Goal: Navigation & Orientation: Find specific page/section

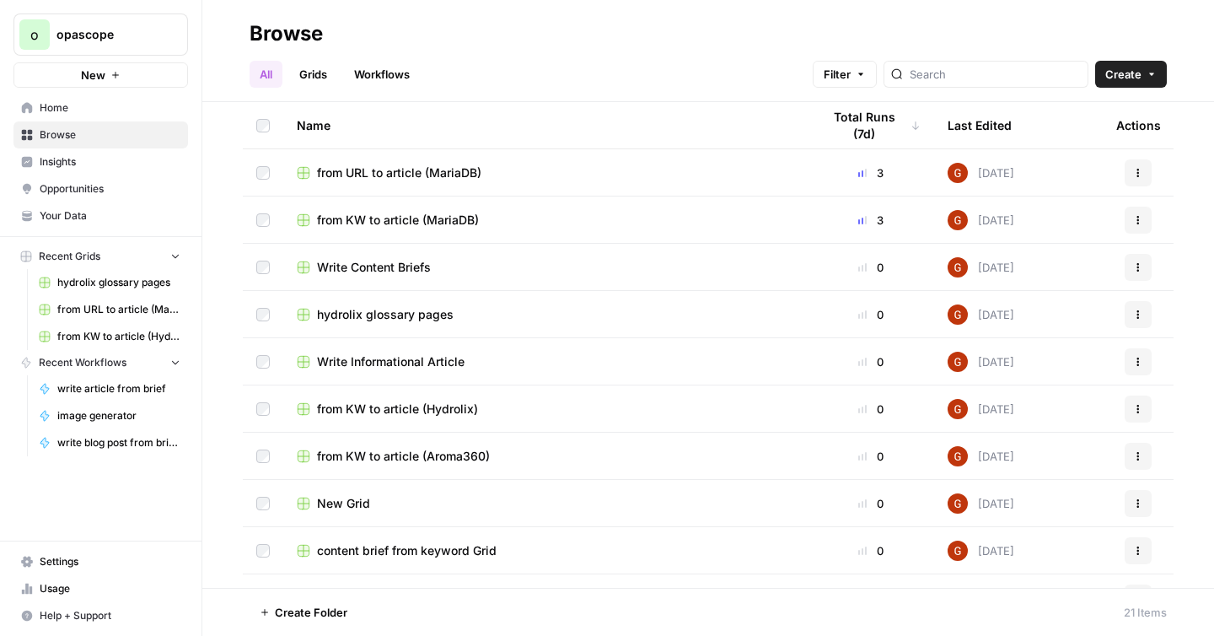
click at [78, 223] on span "Your Data" at bounding box center [110, 215] width 141 height 15
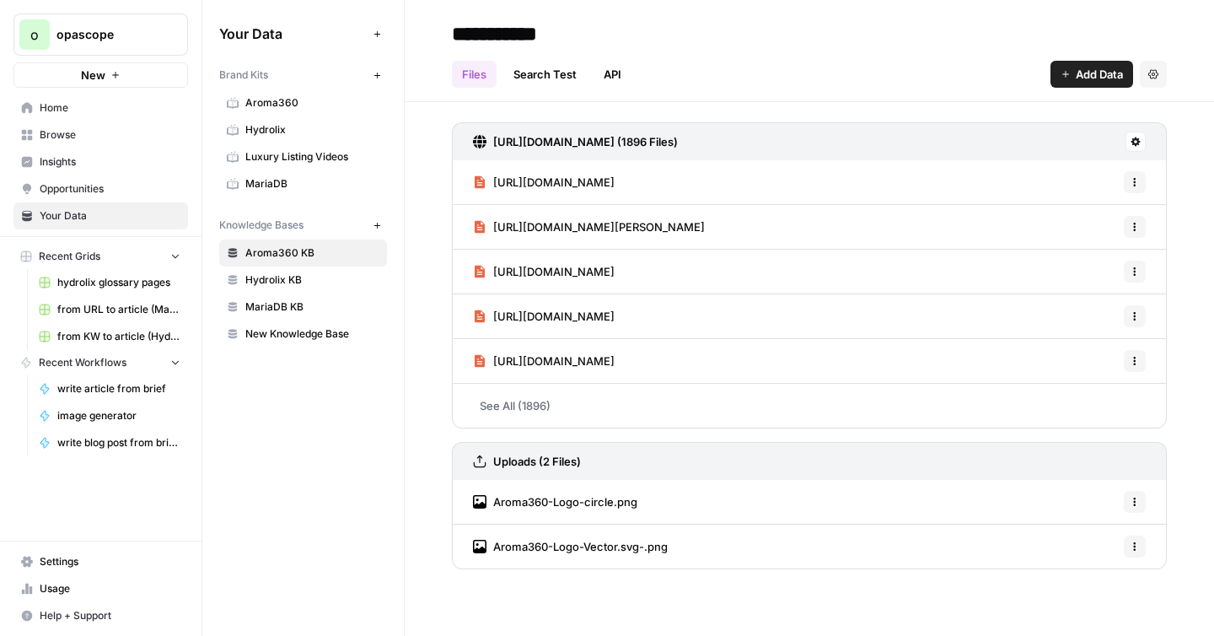
click at [271, 154] on span "Luxury Listing Videos" at bounding box center [312, 156] width 134 height 15
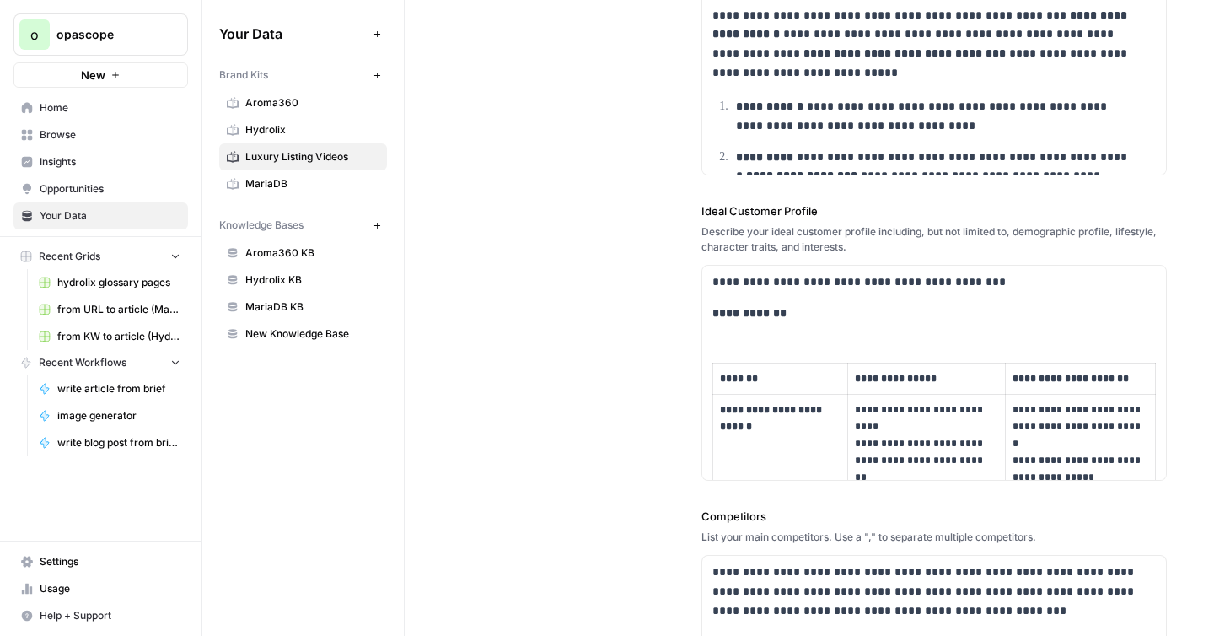
scroll to position [373, 0]
